Goal: Transaction & Acquisition: Obtain resource

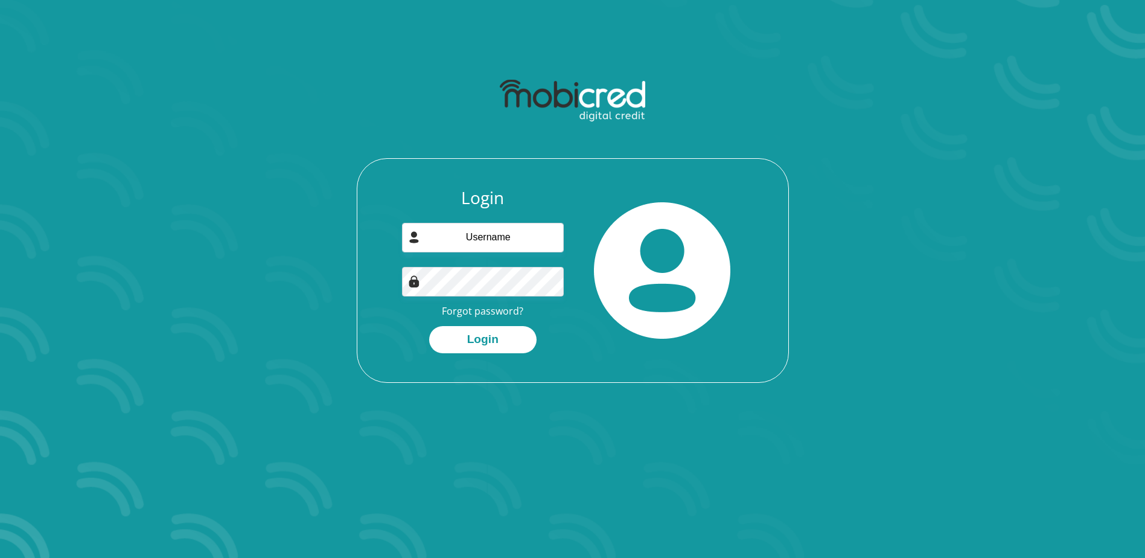
type input "sthembiso.twala@gmail.com"
click at [399, 283] on div "Login sthembiso.twala@gmail.com Forgot password? Login" at bounding box center [483, 270] width 180 height 165
click at [415, 282] on div at bounding box center [483, 282] width 162 height 30
click at [376, 288] on div "Login sthembiso.twala@gmail.com Forgot password? Login" at bounding box center [572, 285] width 431 height 194
click at [473, 342] on button "Login" at bounding box center [482, 339] width 107 height 27
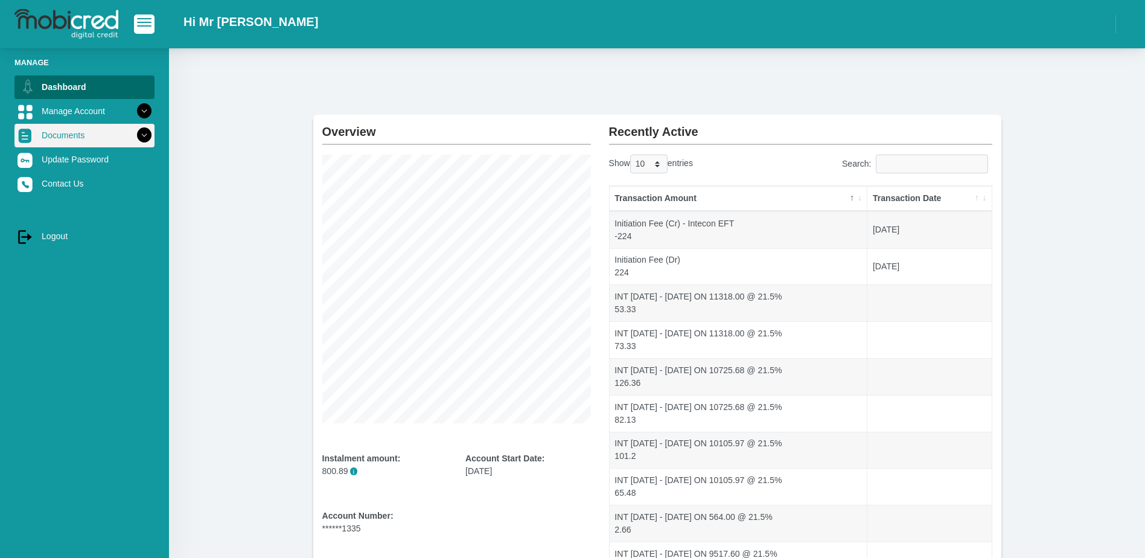
click at [84, 143] on link "Documents" at bounding box center [84, 135] width 140 height 23
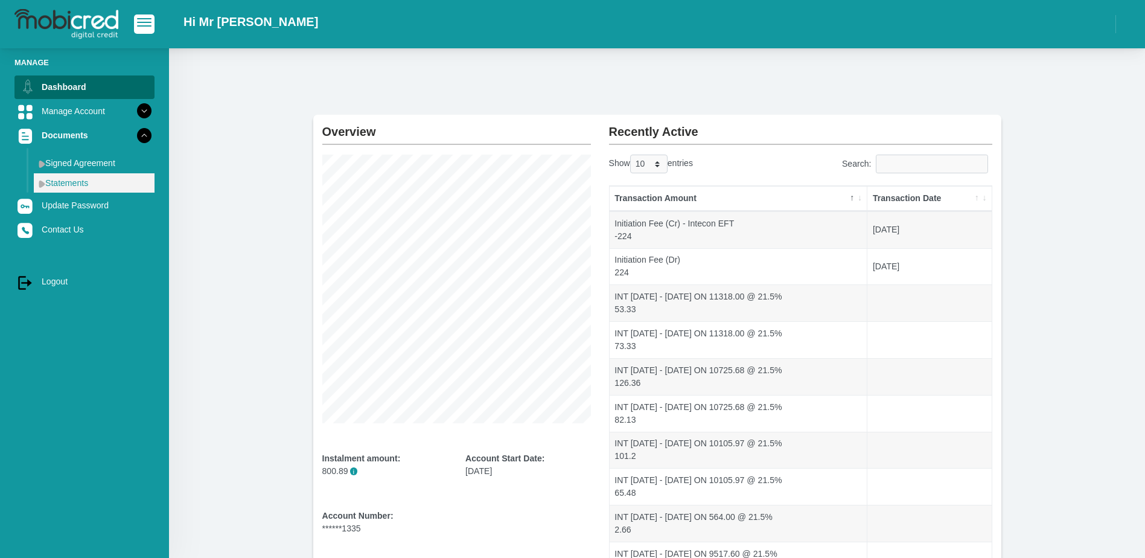
click at [69, 186] on link "Statements" at bounding box center [94, 182] width 121 height 19
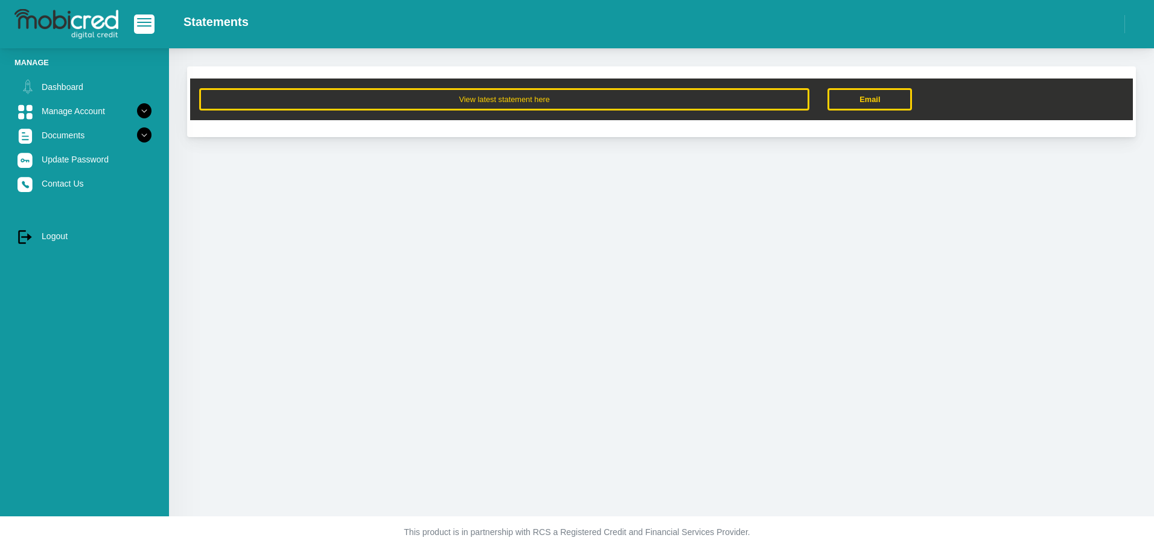
click at [654, 111] on div "View latest statement here Email" at bounding box center [661, 99] width 943 height 42
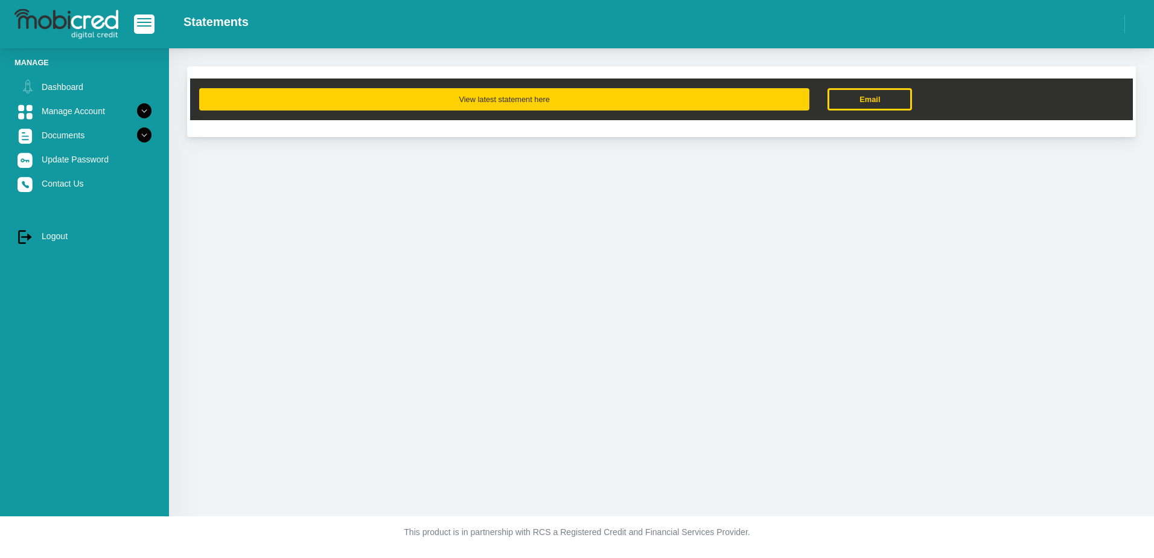
click at [651, 106] on button "View latest statement here" at bounding box center [504, 99] width 610 height 22
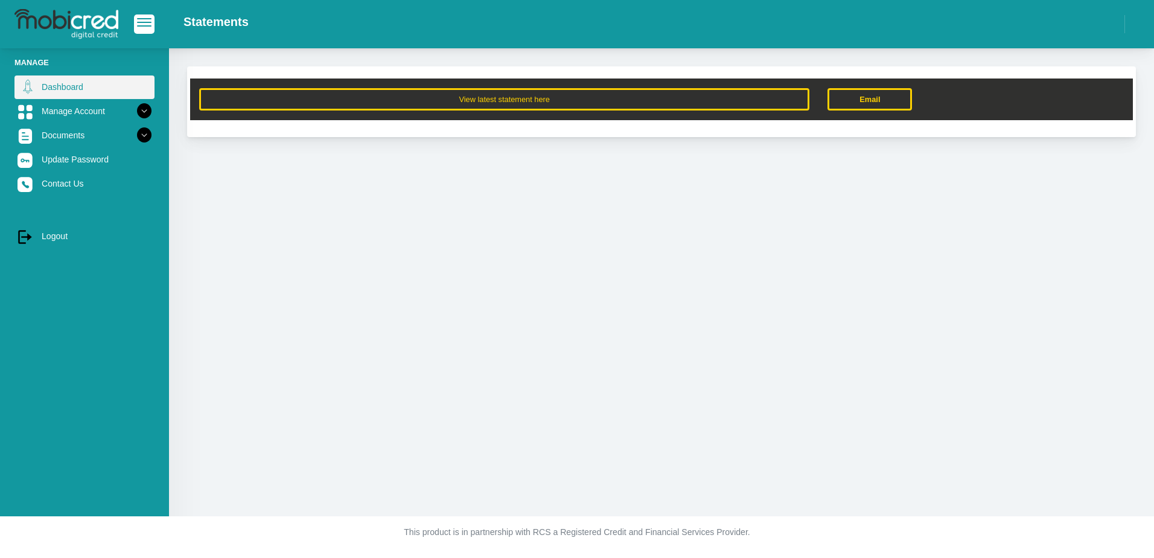
click at [54, 83] on link "Dashboard" at bounding box center [84, 86] width 140 height 23
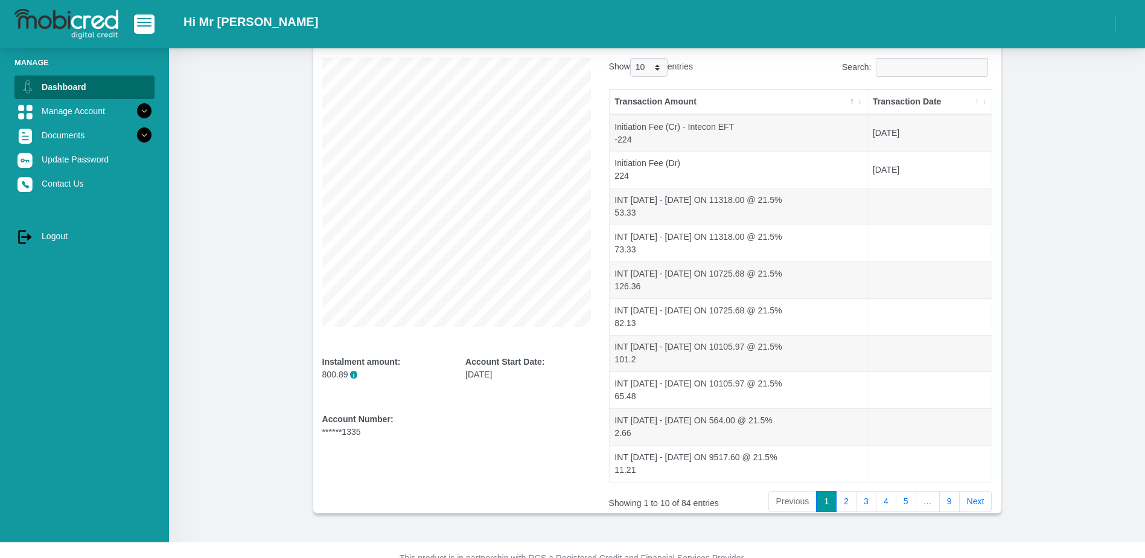
scroll to position [99, 0]
click at [975, 497] on link "Next" at bounding box center [975, 499] width 33 height 22
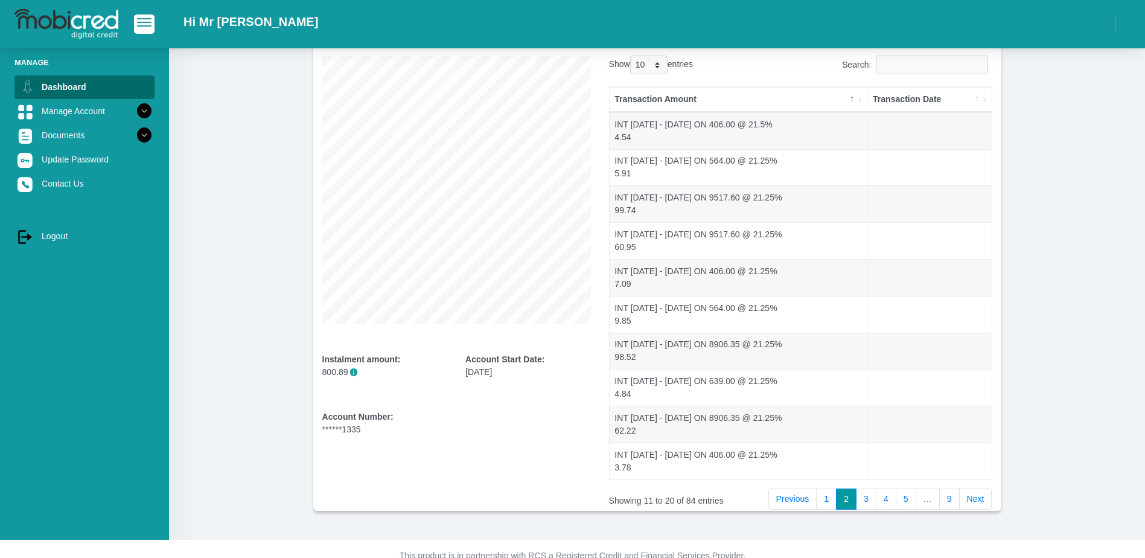
click at [975, 497] on link "Next" at bounding box center [975, 499] width 33 height 22
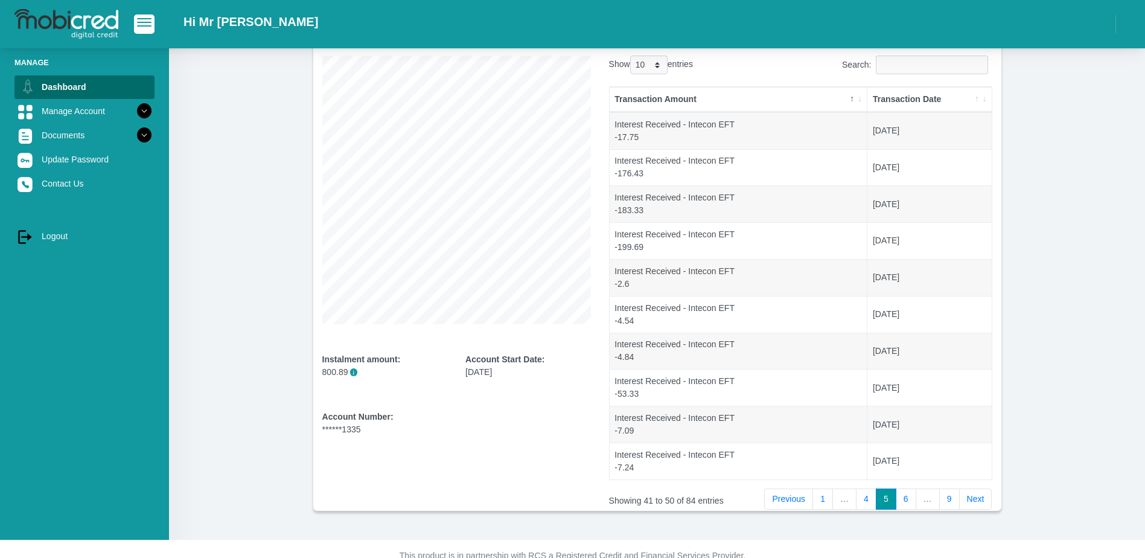
click at [975, 497] on link "Next" at bounding box center [975, 499] width 33 height 22
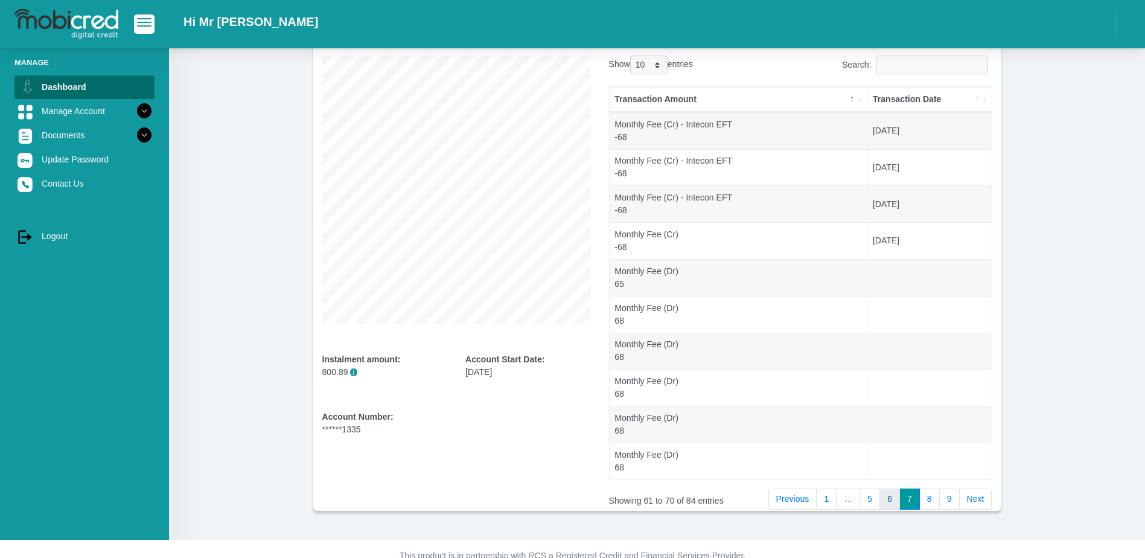
click at [893, 504] on link "6" at bounding box center [889, 499] width 21 height 22
drag, startPoint x: 1144, startPoint y: 209, endPoint x: 1132, endPoint y: 118, distance: 91.2
click at [1132, 118] on div "Overview Instalment amount: 800.89 i Account Start Date: 06 March 2025 Account …" at bounding box center [657, 244] width 976 height 590
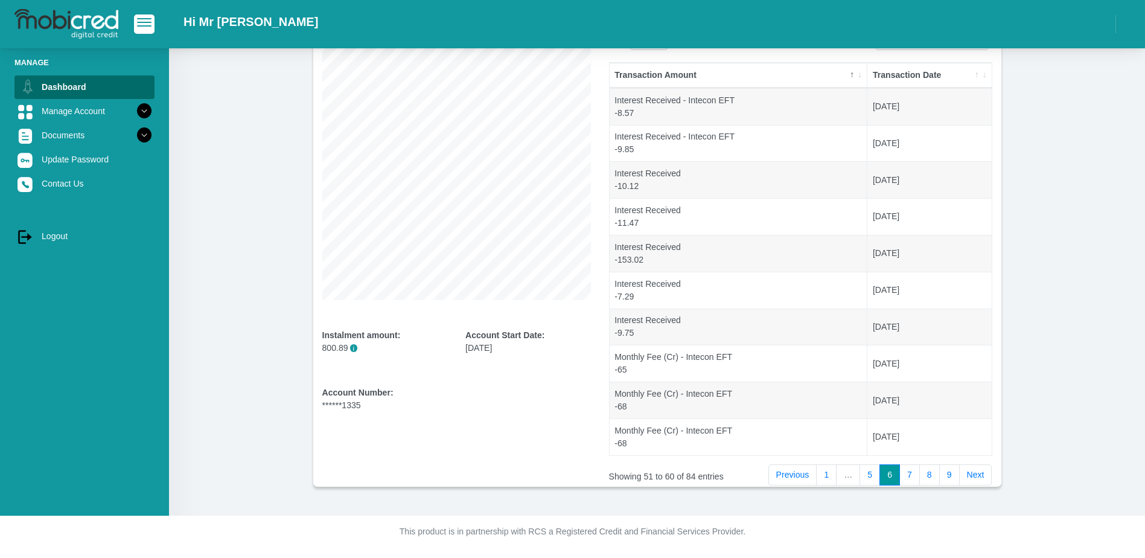
scroll to position [76, 0]
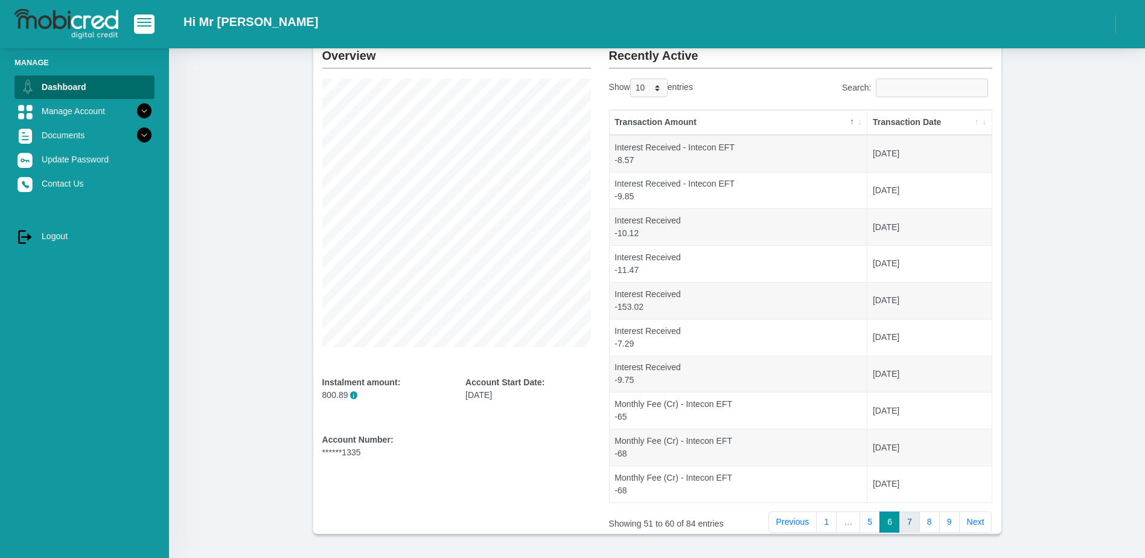
click at [908, 520] on link "7" at bounding box center [909, 522] width 21 height 22
click at [783, 529] on link "Previous" at bounding box center [792, 522] width 49 height 22
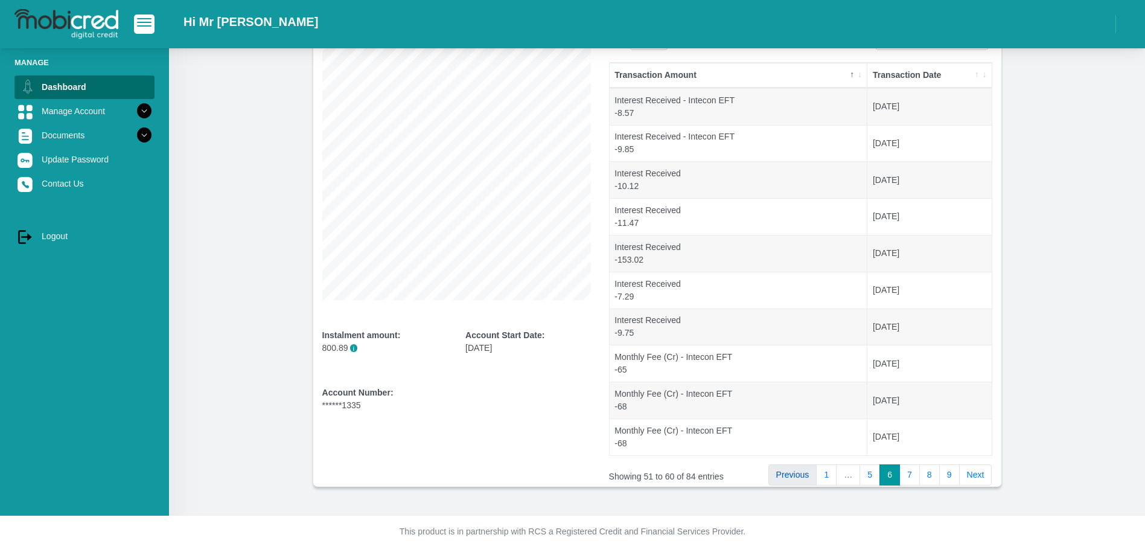
click at [795, 479] on link "Previous" at bounding box center [792, 475] width 49 height 22
click at [793, 474] on link "Previous" at bounding box center [788, 475] width 49 height 22
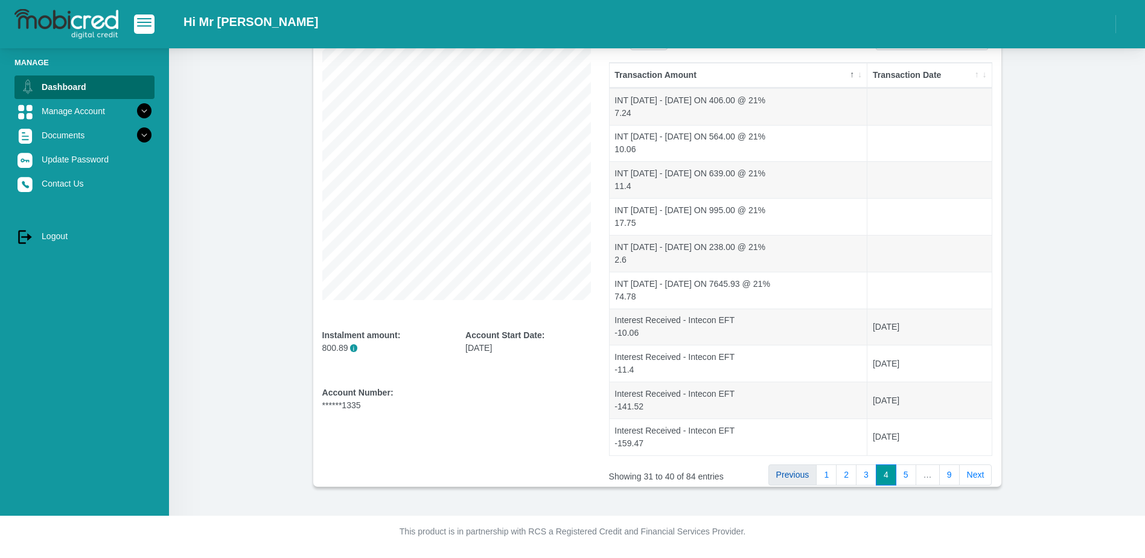
click at [803, 478] on link "Previous" at bounding box center [792, 475] width 49 height 22
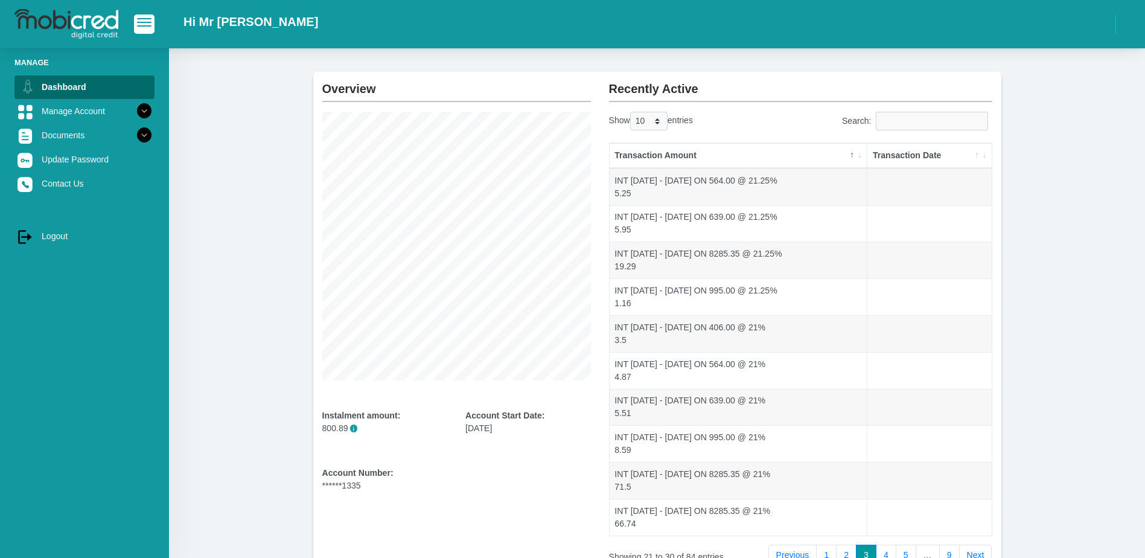
scroll to position [0, 0]
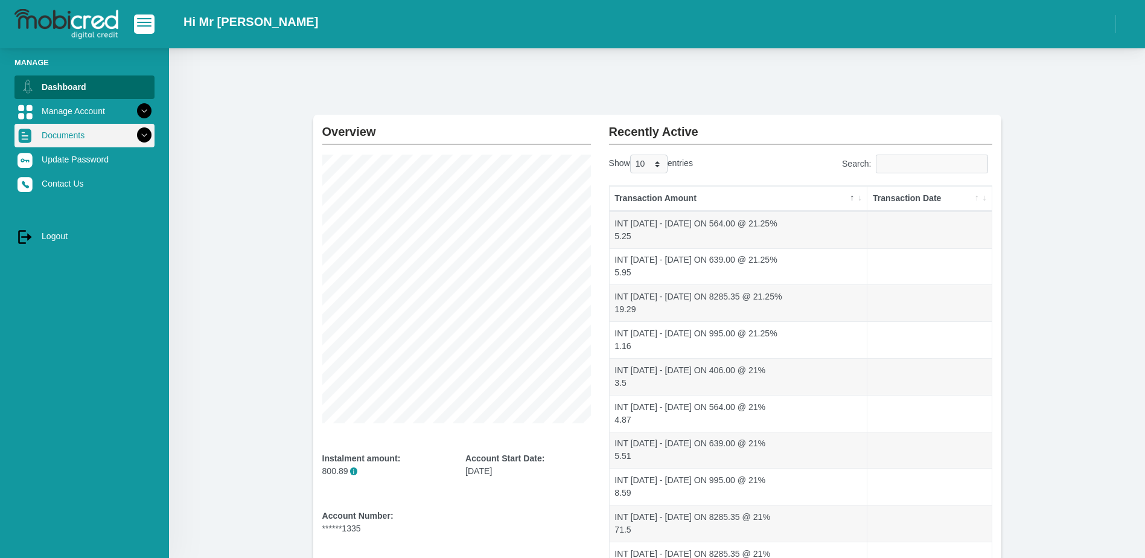
click at [56, 130] on link "Documents" at bounding box center [84, 135] width 140 height 23
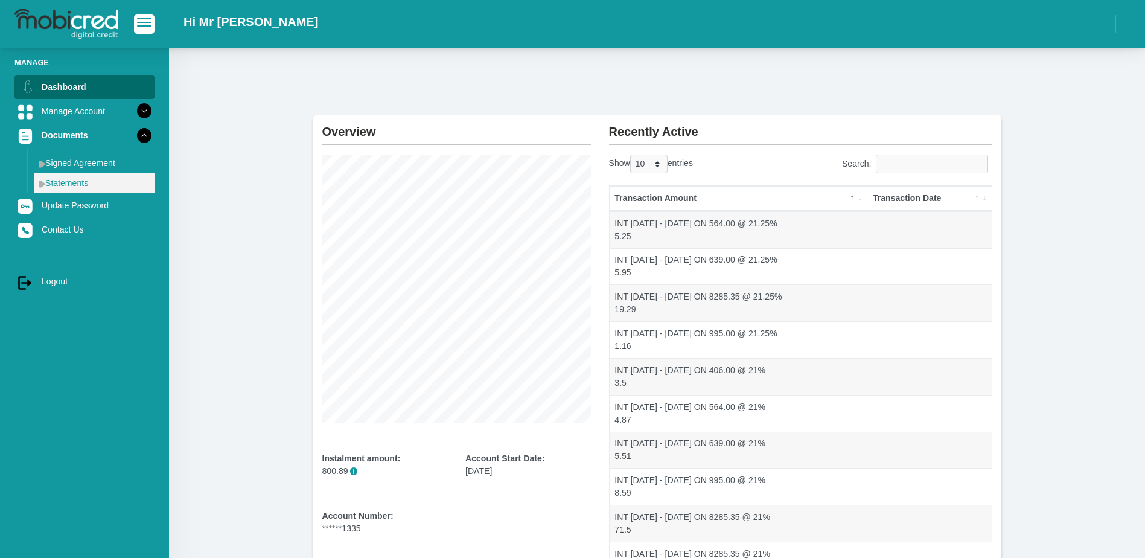
click at [78, 180] on link "Statements" at bounding box center [94, 182] width 121 height 19
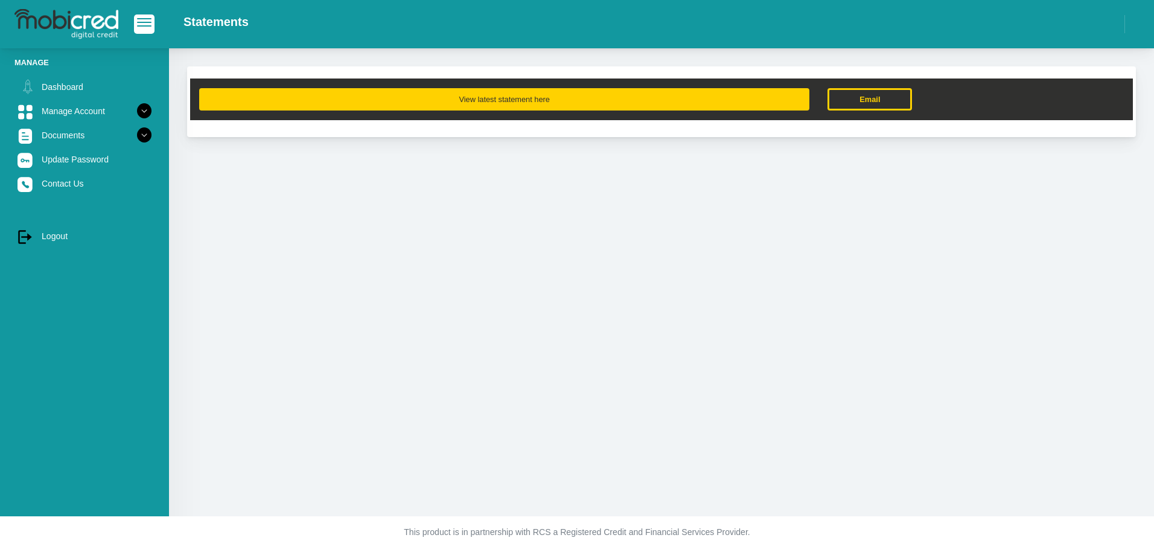
click at [538, 95] on button "View latest statement here" at bounding box center [504, 99] width 610 height 22
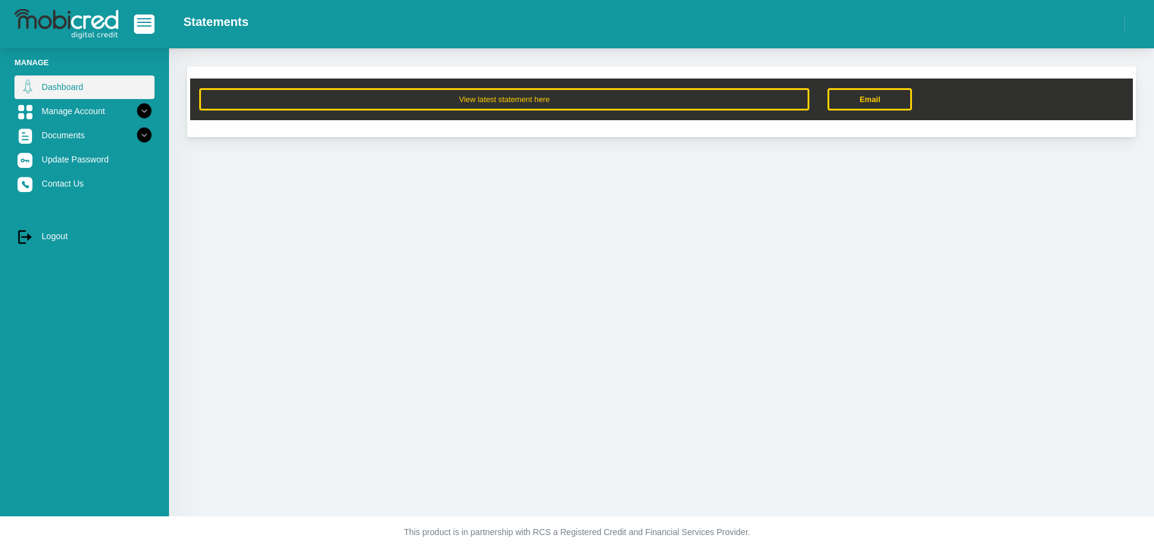
click at [57, 85] on link "Dashboard" at bounding box center [84, 86] width 140 height 23
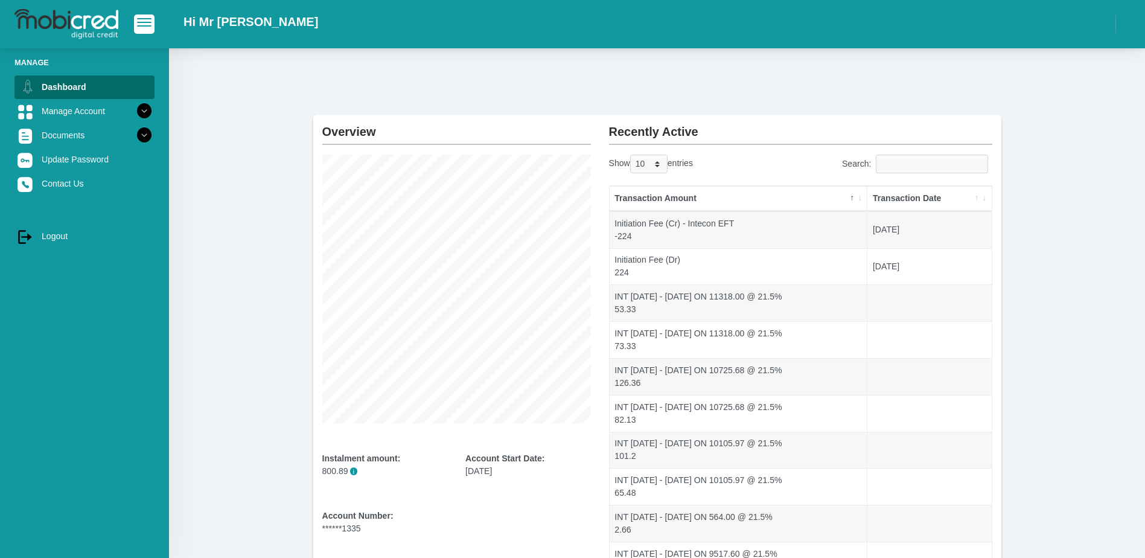
click at [1110, 132] on section "Overview Instalment amount: 800.89 i Account Start Date: [DATE] Account Number:…" at bounding box center [657, 362] width 940 height 495
click at [40, 230] on link "log out Logout" at bounding box center [84, 235] width 140 height 23
